Goal: Task Accomplishment & Management: Use online tool/utility

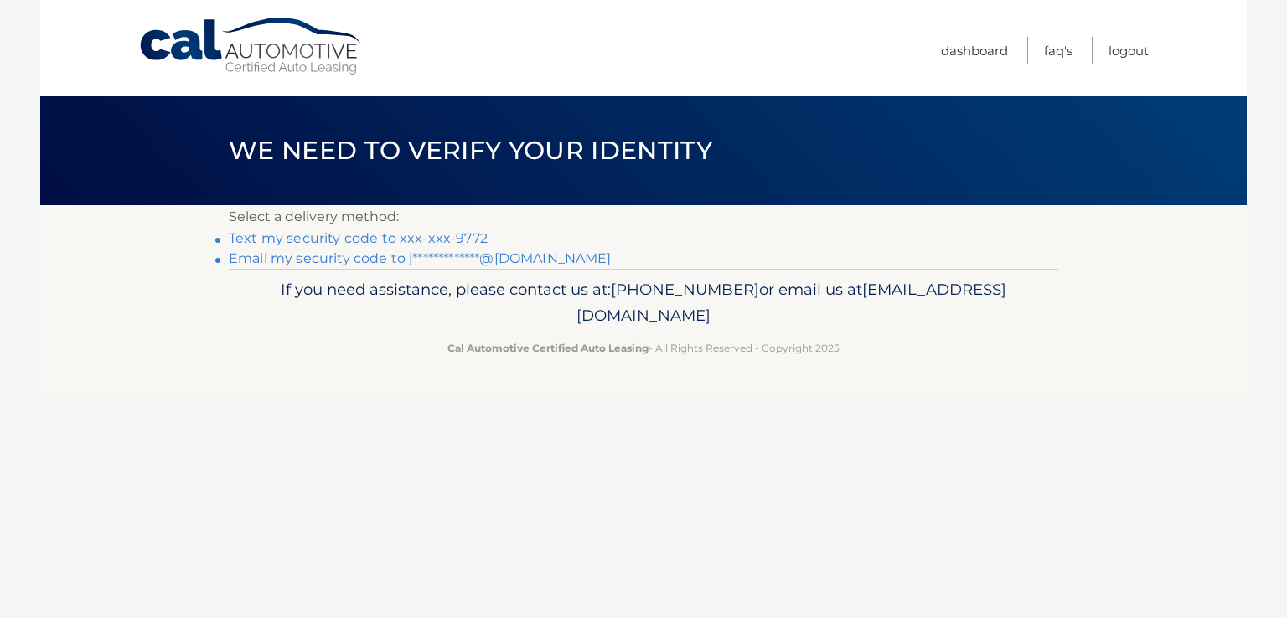
click at [356, 240] on link "Text my security code to xxx-xxx-9772" at bounding box center [358, 238] width 259 height 16
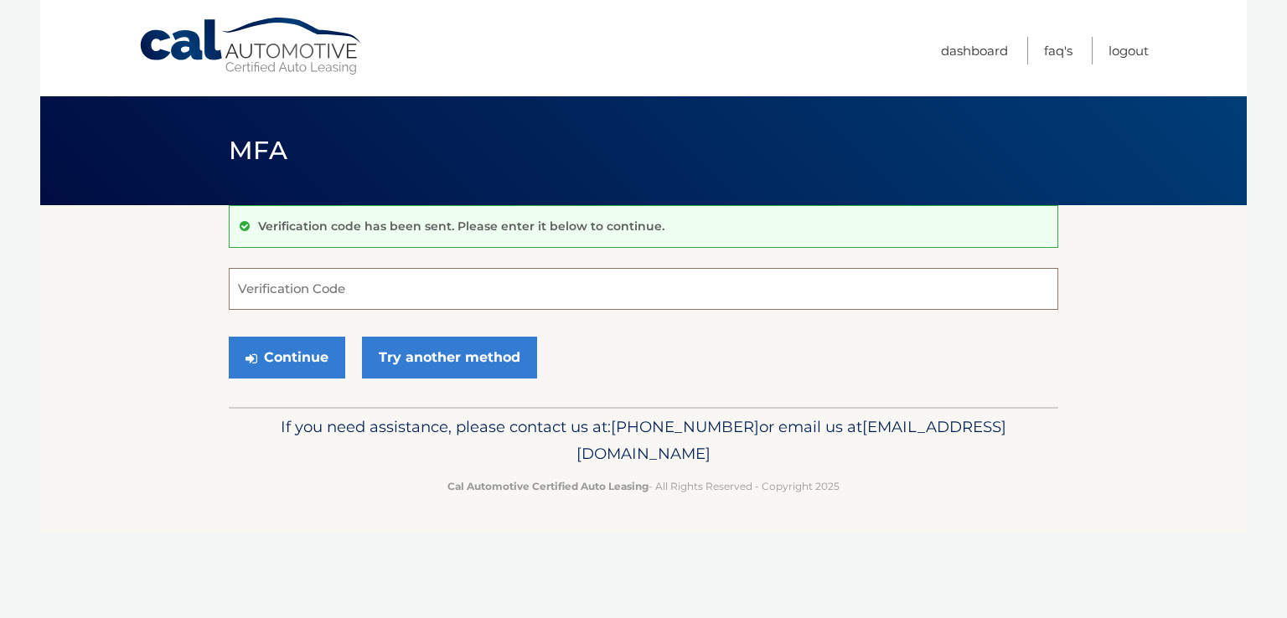
click at [353, 286] on input "Verification Code" at bounding box center [644, 289] width 830 height 42
type input "775266"
click at [303, 354] on button "Continue" at bounding box center [287, 358] width 116 height 42
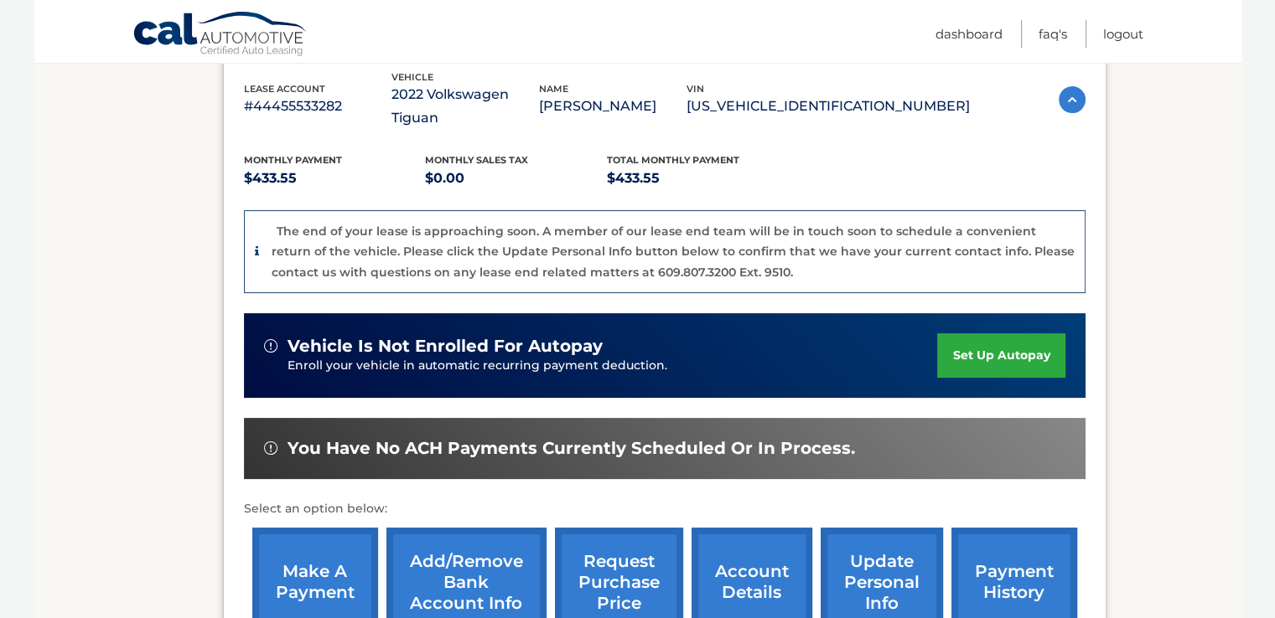
scroll to position [300, 0]
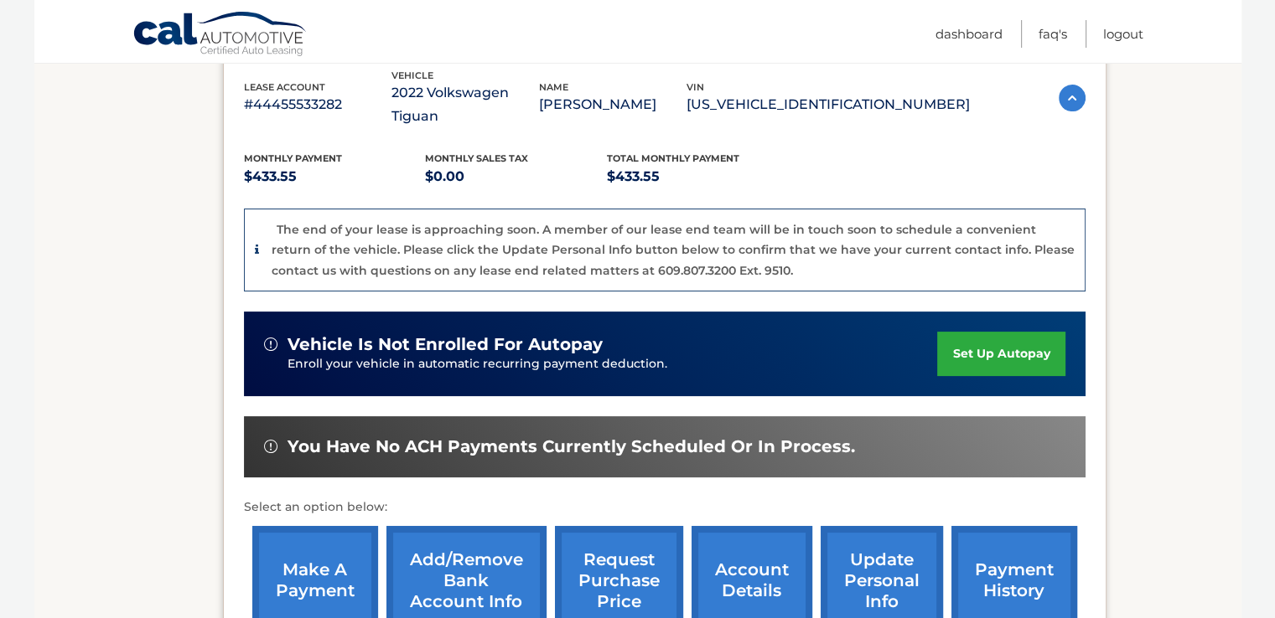
click at [318, 563] on link "make a payment" at bounding box center [315, 581] width 126 height 110
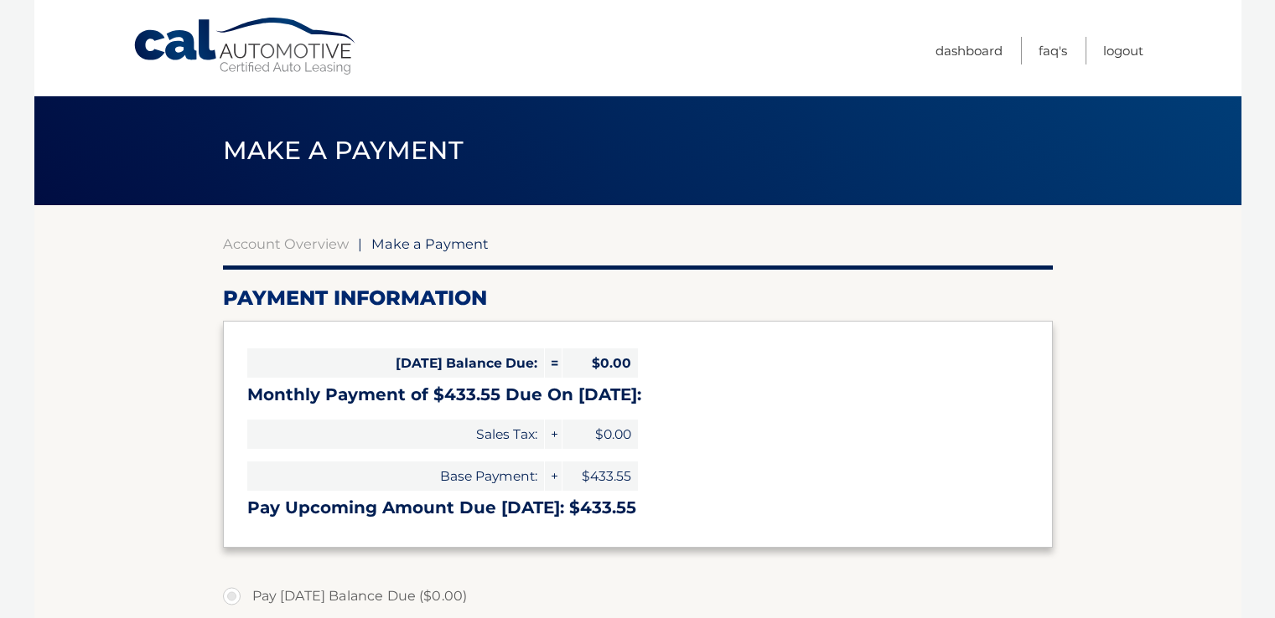
select select "MTRhZTExYTEtYjhmZS00NGVmLWFlNDYtNDE1YjQ1MmU3ZGM0"
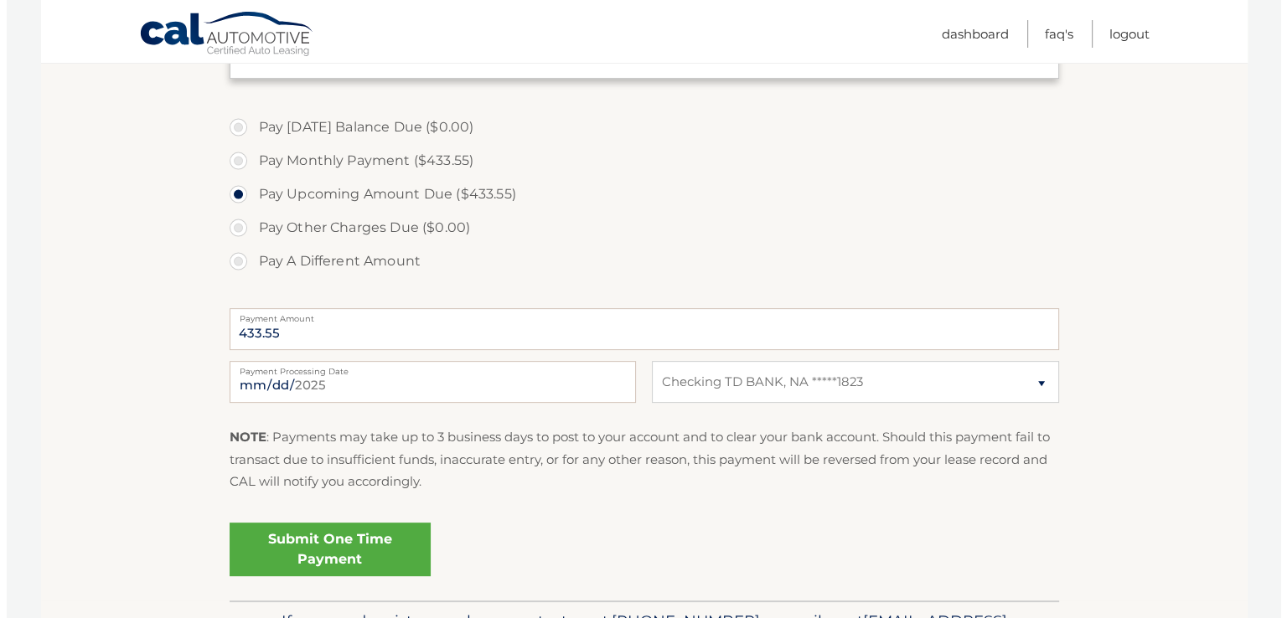
scroll to position [471, 0]
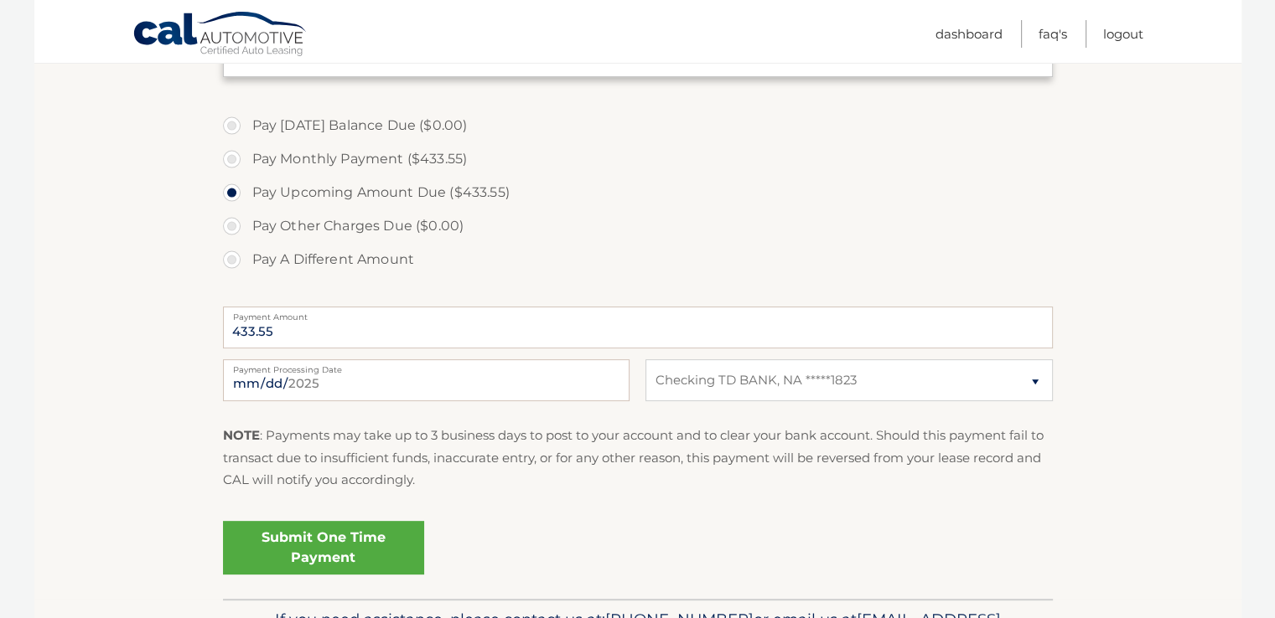
click at [334, 546] on link "Submit One Time Payment" at bounding box center [323, 548] width 201 height 54
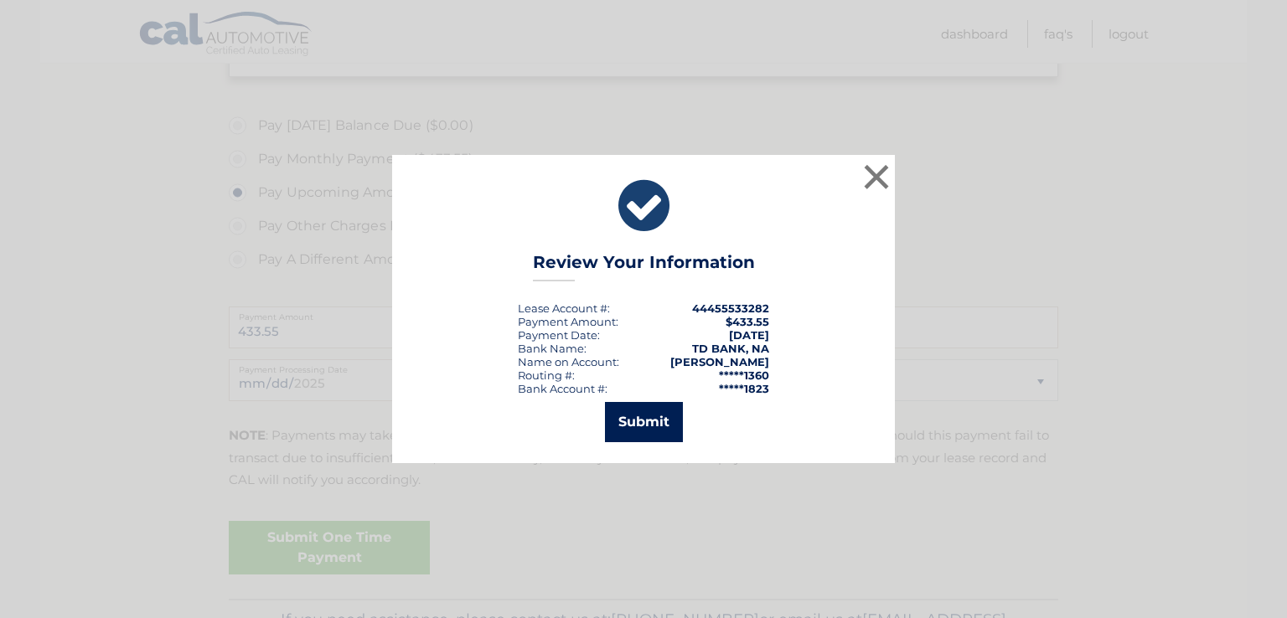
click at [634, 421] on button "Submit" at bounding box center [644, 422] width 78 height 40
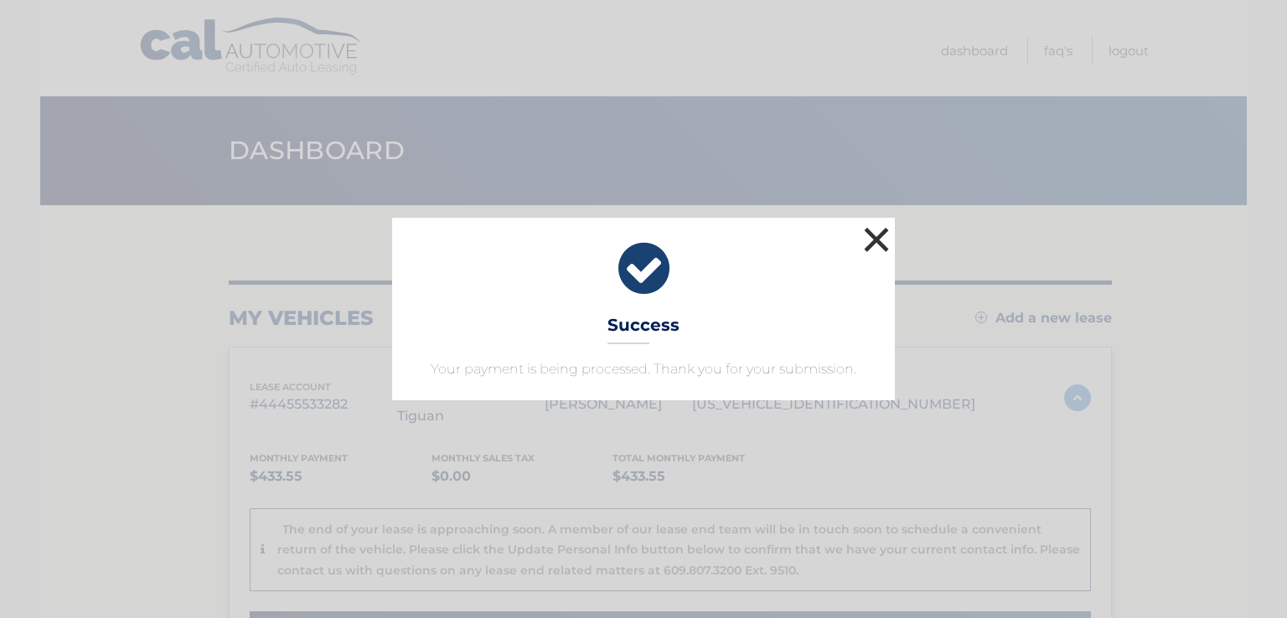
click at [871, 240] on button "×" at bounding box center [877, 240] width 34 height 34
